Goal: Task Accomplishment & Management: Complete application form

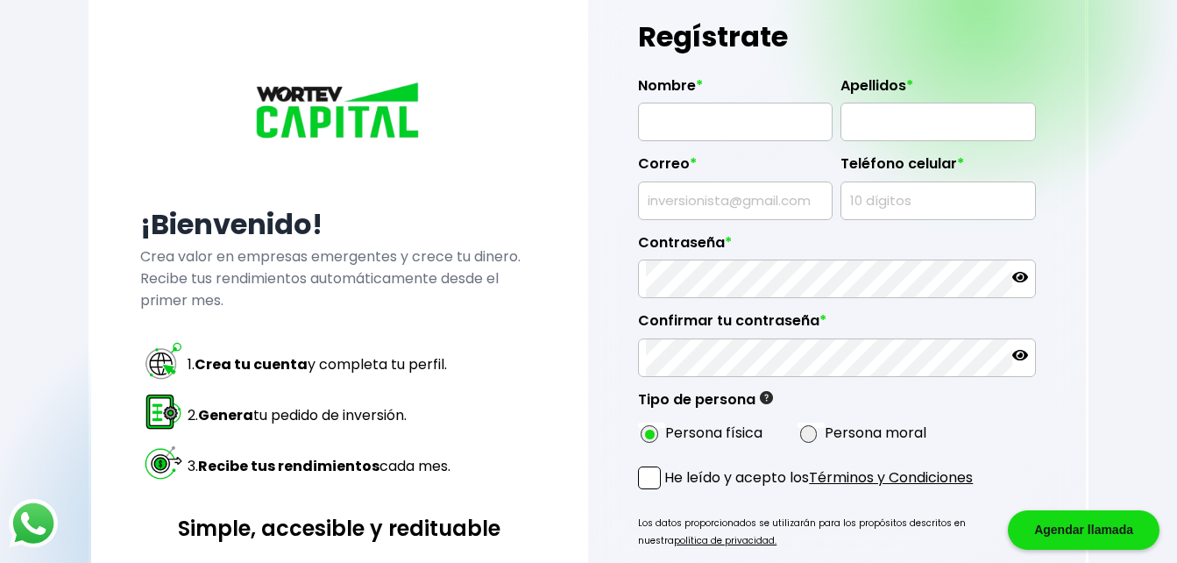
scroll to position [94, 0]
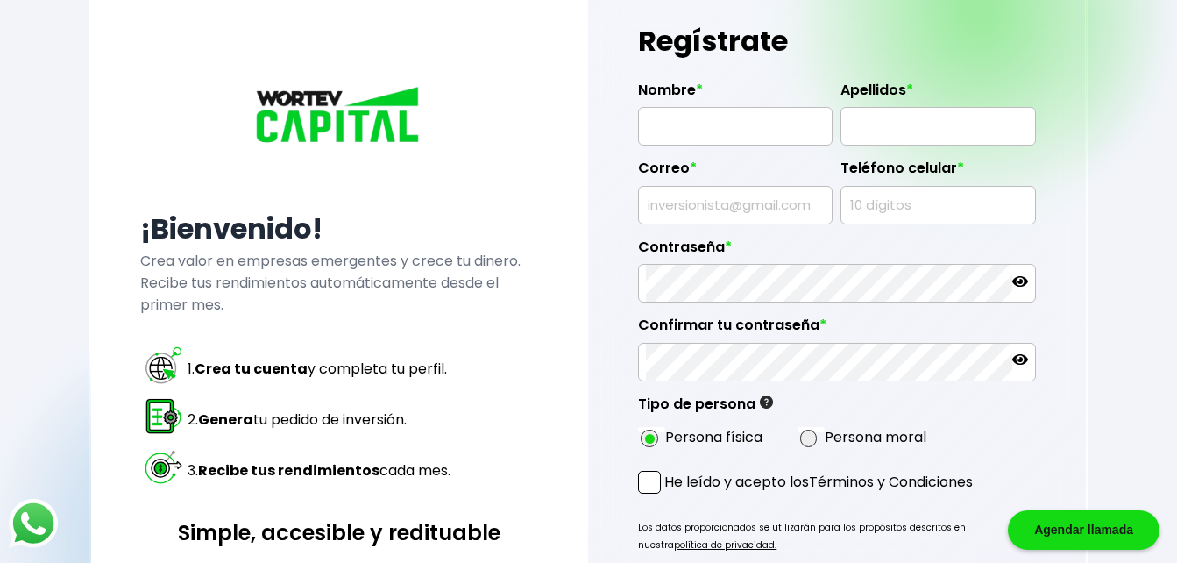
click at [686, 133] on input "text" at bounding box center [735, 126] width 179 height 37
type input "[PERSON_NAME]"
type input "RINCON [PERSON_NAME]"
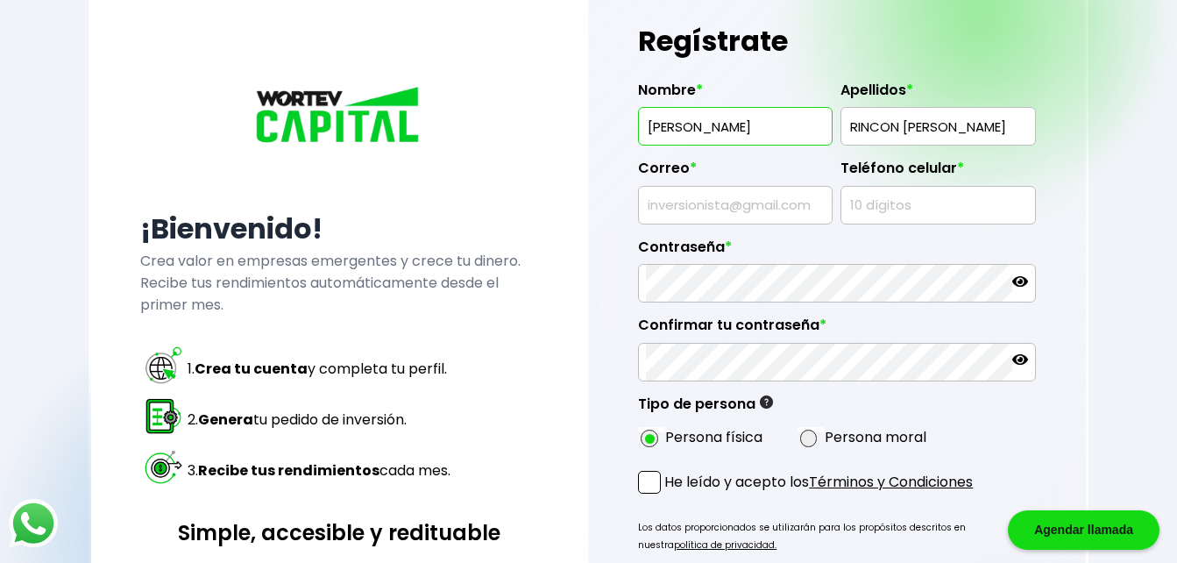
type input "[EMAIL_ADDRESS][DOMAIN_NAME]"
type input "8119117194"
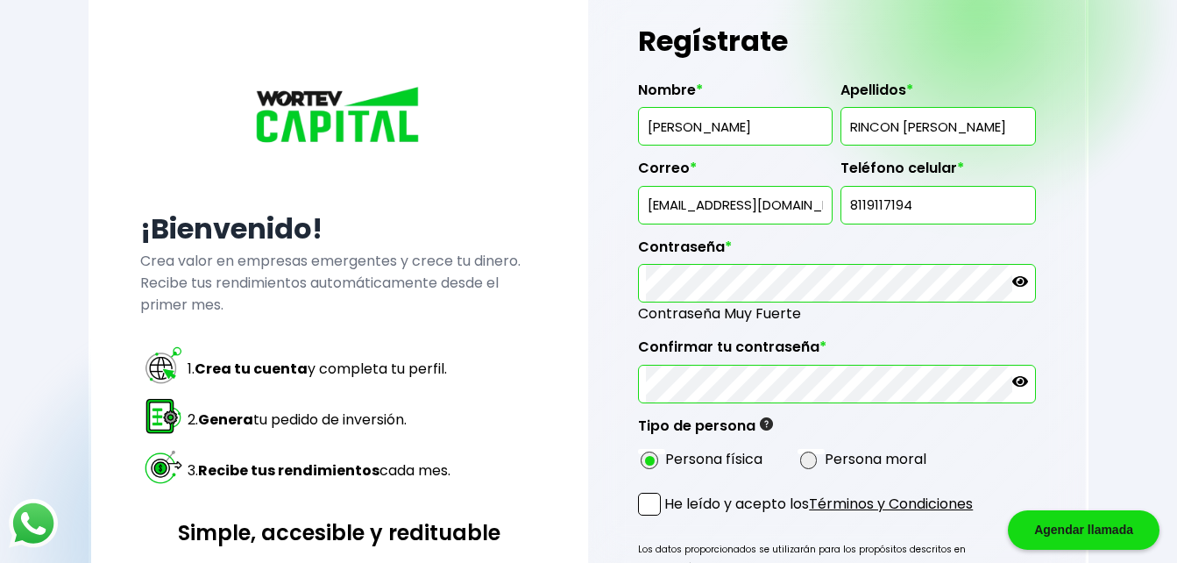
click at [645, 504] on span at bounding box center [649, 504] width 23 height 23
click at [668, 517] on input "He leído y acepto los Términos y Condiciones" at bounding box center [668, 517] width 0 height 0
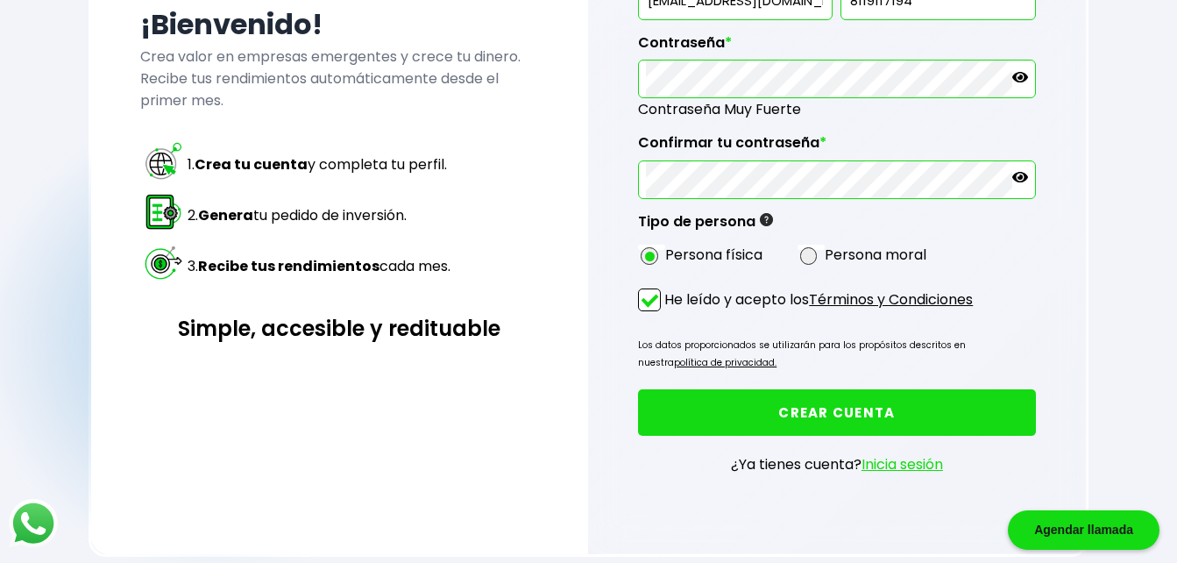
scroll to position [314, 0]
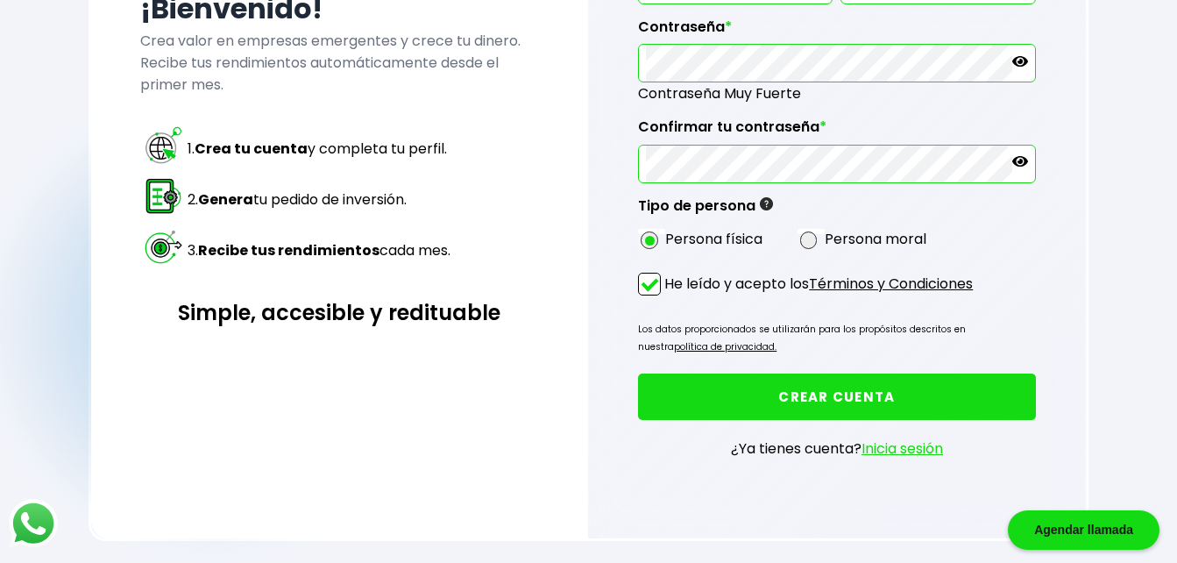
click at [821, 396] on button "CREAR CUENTA" at bounding box center [836, 396] width 397 height 46
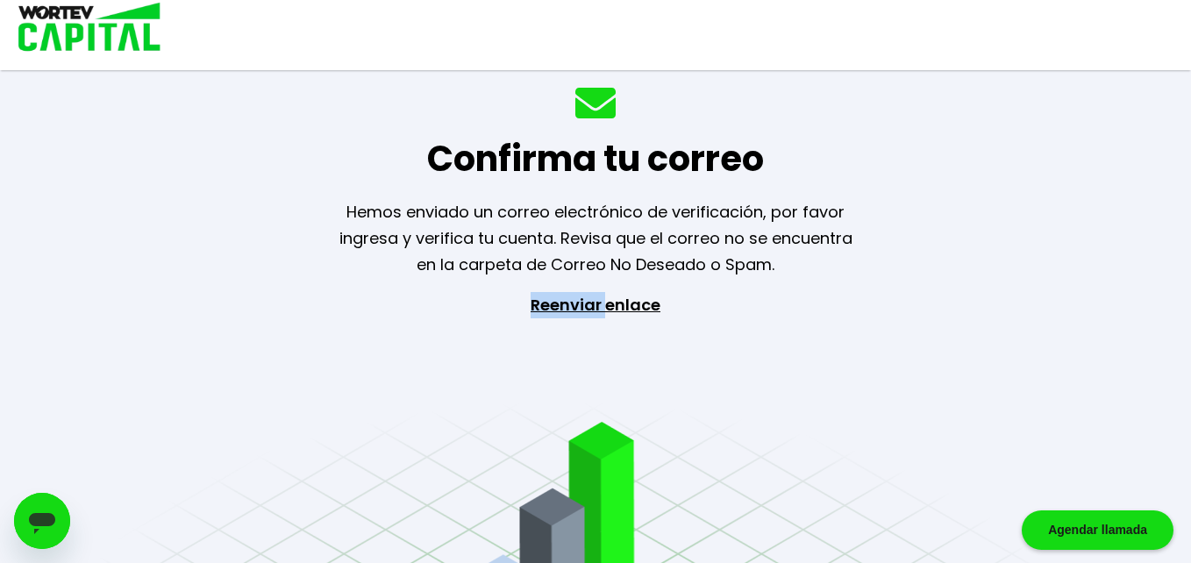
click at [527, 408] on p "Reenviar enlace" at bounding box center [595, 384] width 161 height 184
click at [834, 396] on div "Confirma tu correo Hemos enviado un correo electrónico de verificación, por fav…" at bounding box center [595, 281] width 1191 height 563
drag, startPoint x: 598, startPoint y: 505, endPoint x: 643, endPoint y: 425, distance: 91.9
click at [622, 429] on div "Confirma tu correo Hemos enviado un correo electrónico de verificación, por fav…" at bounding box center [595, 281] width 1191 height 563
drag, startPoint x: 643, startPoint y: 425, endPoint x: 870, endPoint y: 387, distance: 229.3
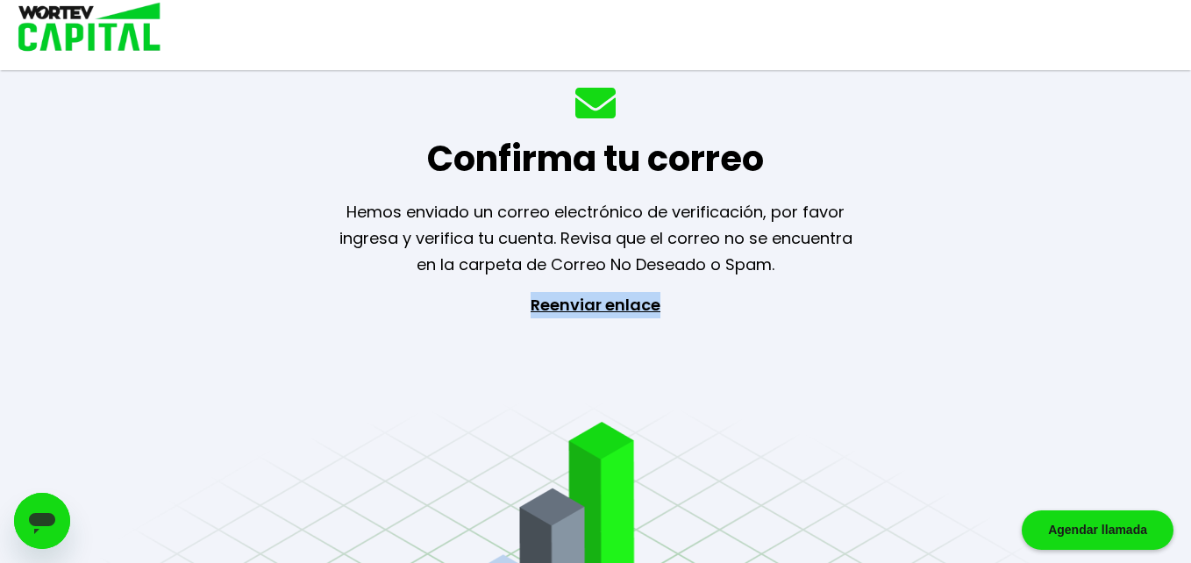
click at [843, 345] on div "Confirma tu correo Hemos enviado un correo electrónico de verificación, por fav…" at bounding box center [595, 281] width 1191 height 563
drag, startPoint x: 870, startPoint y: 387, endPoint x: 956, endPoint y: 473, distance: 122.1
click at [956, 473] on div "Confirma tu correo Hemos enviado un correo electrónico de verificación, por fav…" at bounding box center [595, 281] width 1191 height 563
click at [844, 324] on div "Confirma tu correo Hemos enviado un correo electrónico de verificación, por fav…" at bounding box center [595, 281] width 1191 height 563
